Goal: Transaction & Acquisition: Purchase product/service

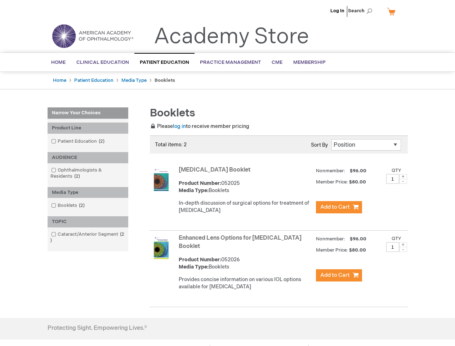
click at [362, 11] on span "Search" at bounding box center [361, 11] width 27 height 14
click at [88, 128] on div "Product Line" at bounding box center [88, 127] width 81 height 11
click at [88, 157] on div "AUDIENCE" at bounding box center [88, 157] width 81 height 11
click at [88, 192] on div "Media Type" at bounding box center [88, 192] width 81 height 11
click at [88, 221] on div "TOPIC" at bounding box center [88, 221] width 81 height 11
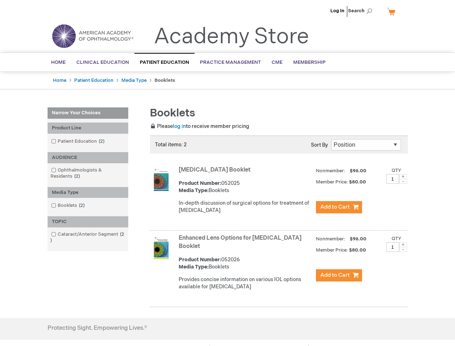
click at [403, 176] on span at bounding box center [403, 176] width 8 height 5
click at [403, 181] on span at bounding box center [403, 181] width 8 height 5
type input "1"
click at [403, 244] on span at bounding box center [403, 244] width 8 height 5
click at [403, 249] on span at bounding box center [403, 249] width 8 height 5
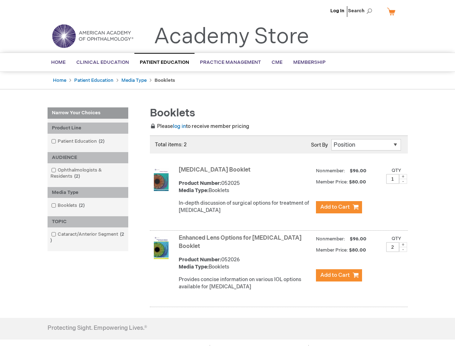
type input "1"
